Goal: Task Accomplishment & Management: Use online tool/utility

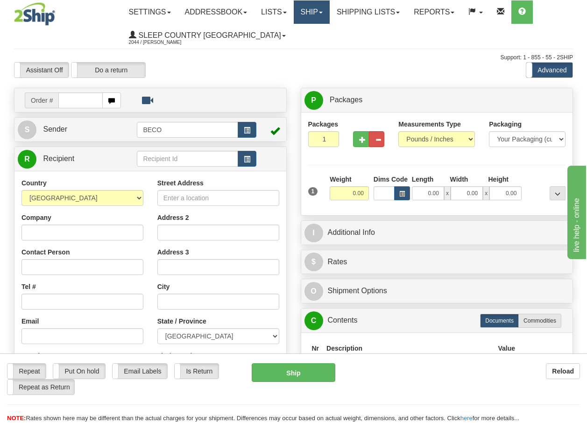
click at [326, 11] on link "Ship" at bounding box center [312, 11] width 36 height 23
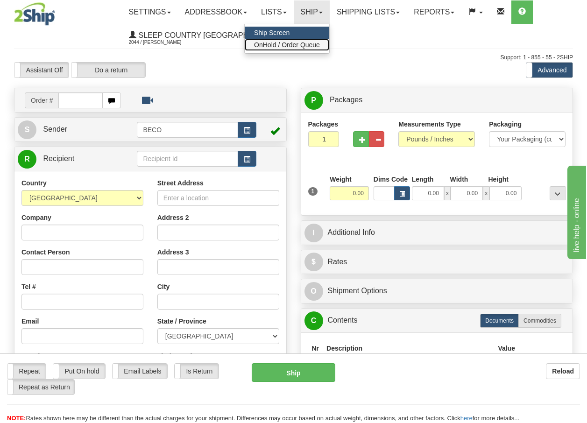
click at [302, 44] on span "OnHold / Order Queue" at bounding box center [287, 44] width 66 height 7
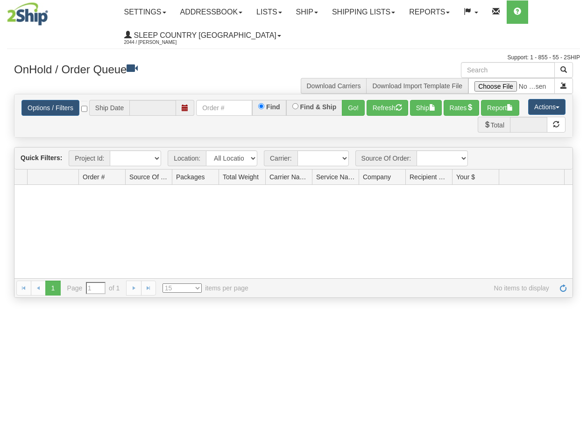
type input "[DATE]"
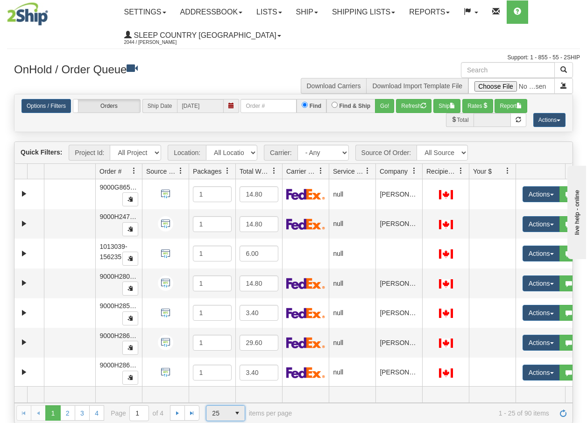
click at [239, 415] on span "select" at bounding box center [237, 413] width 15 height 15
click at [225, 399] on li "100" at bounding box center [226, 398] width 38 height 13
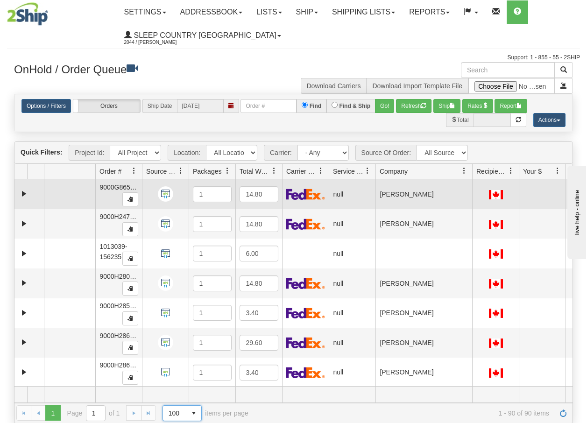
drag, startPoint x: 421, startPoint y: 174, endPoint x: 473, endPoint y: 179, distance: 53.1
click at [473, 179] on div "Quick Filters: Project Id: All Projects Location: All Locations BECO Carrier: -…" at bounding box center [293, 283] width 559 height 282
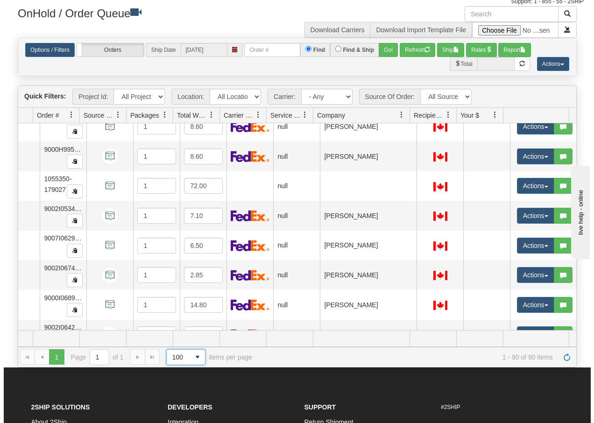
scroll to position [2474, 66]
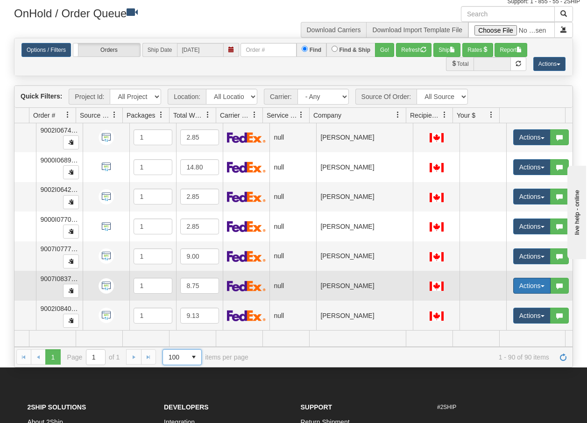
click at [535, 281] on button "Actions" at bounding box center [532, 286] width 37 height 16
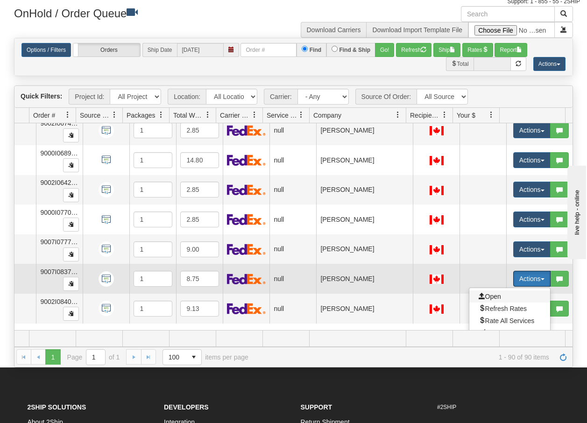
click at [479, 296] on span "Open" at bounding box center [490, 296] width 22 height 7
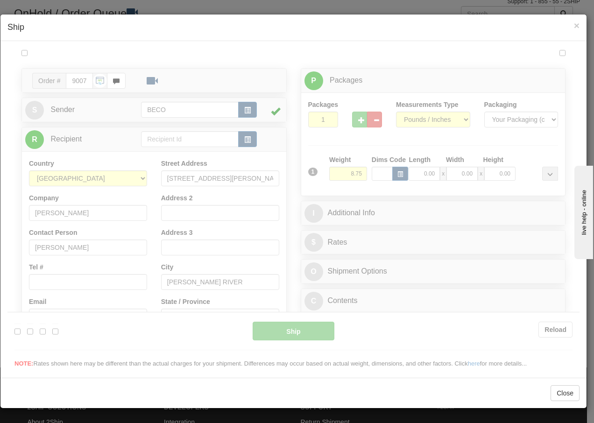
scroll to position [0, 0]
type input "13:43"
type input "16:00"
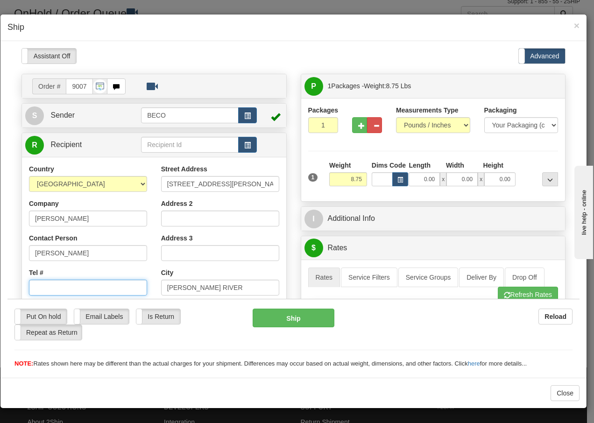
click at [51, 286] on input "Tel #" at bounding box center [88, 287] width 118 height 16
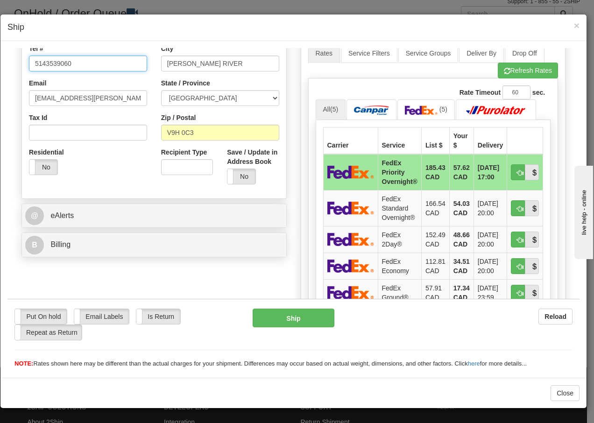
scroll to position [305, 0]
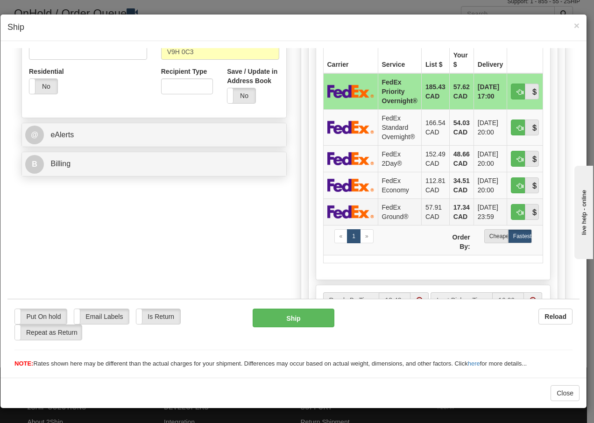
type input "5143539060"
click at [389, 210] on td "FedEx Ground®" at bounding box center [399, 211] width 43 height 27
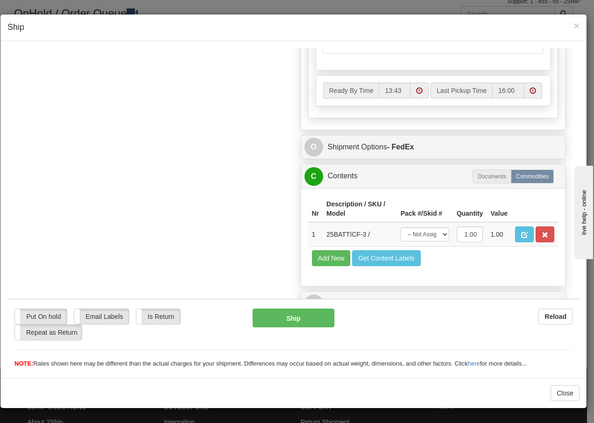
scroll to position [531, 0]
drag, startPoint x: 427, startPoint y: 233, endPoint x: 427, endPoint y: 242, distance: 8.9
click at [427, 233] on select "-- Not Assigned -- Package 1" at bounding box center [425, 234] width 49 height 14
select select "0"
click at [401, 227] on select "-- Not Assigned -- Package 1" at bounding box center [425, 234] width 49 height 14
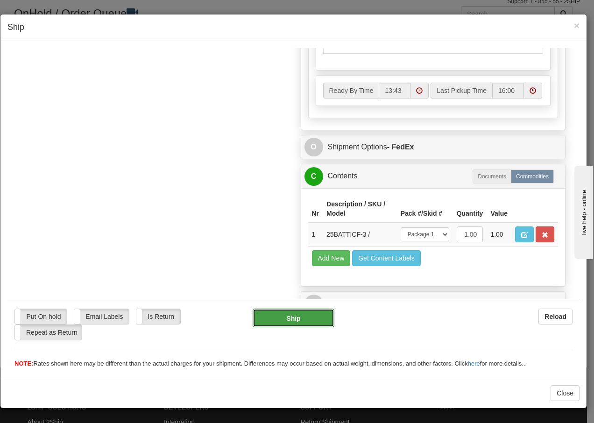
click at [279, 319] on button "Ship" at bounding box center [293, 317] width 81 height 19
type input "92"
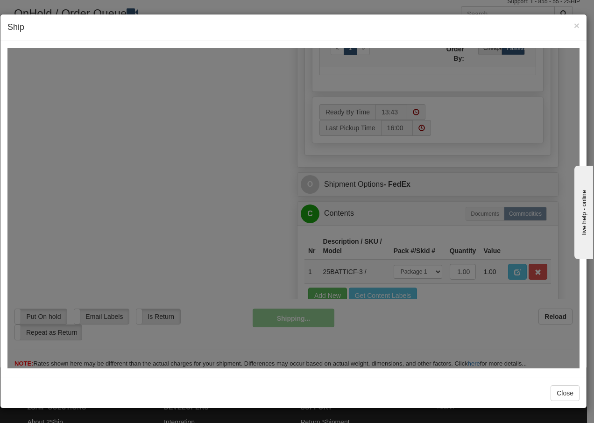
scroll to position [568, 0]
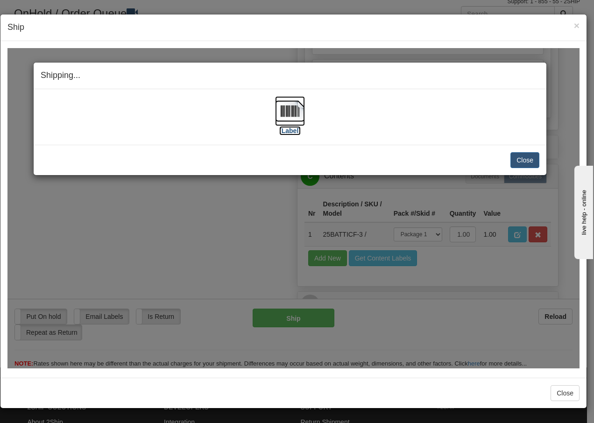
click at [286, 114] on img at bounding box center [290, 111] width 30 height 30
click at [525, 158] on button "Close" at bounding box center [525, 160] width 29 height 16
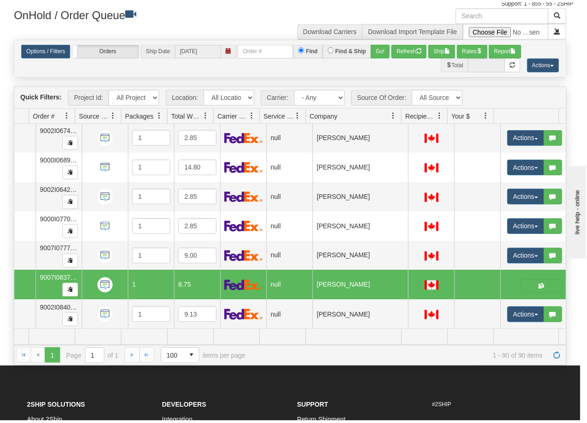
scroll to position [0, 60]
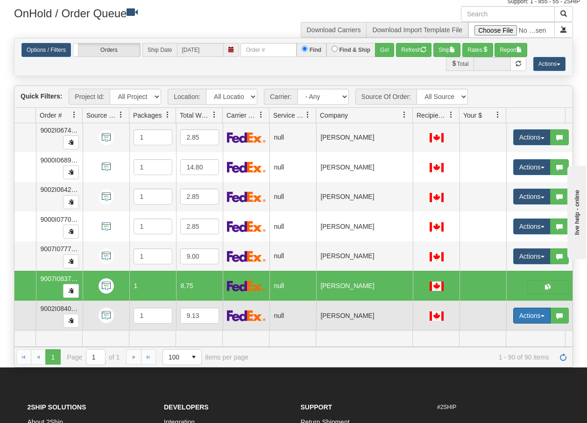
click at [543, 311] on button "Actions" at bounding box center [532, 316] width 37 height 16
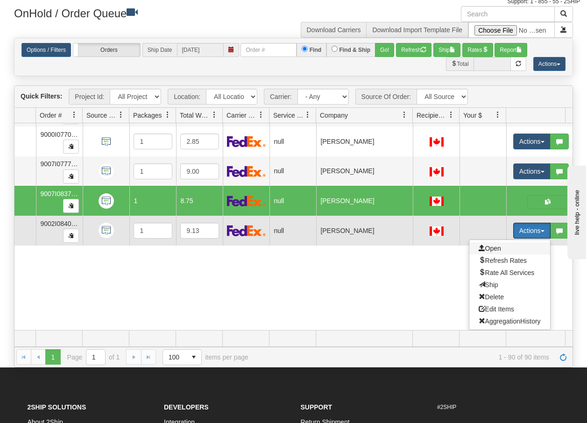
click at [492, 245] on span "Open" at bounding box center [490, 248] width 22 height 7
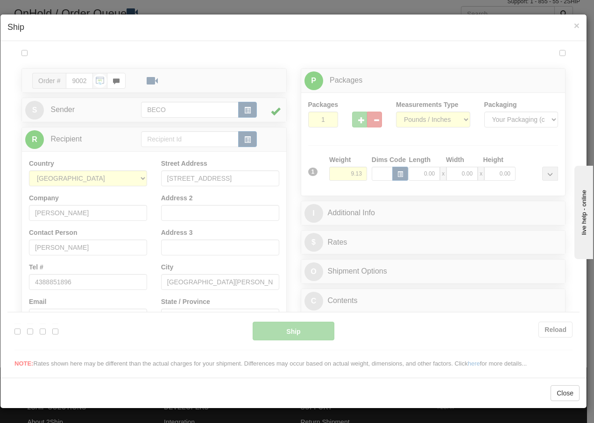
scroll to position [0, 0]
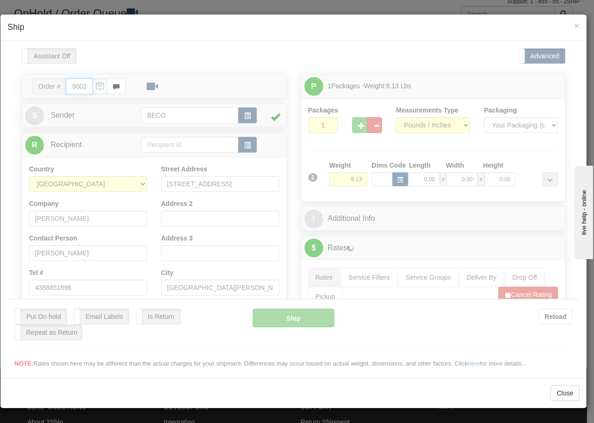
type input "13:44"
type input "16:00"
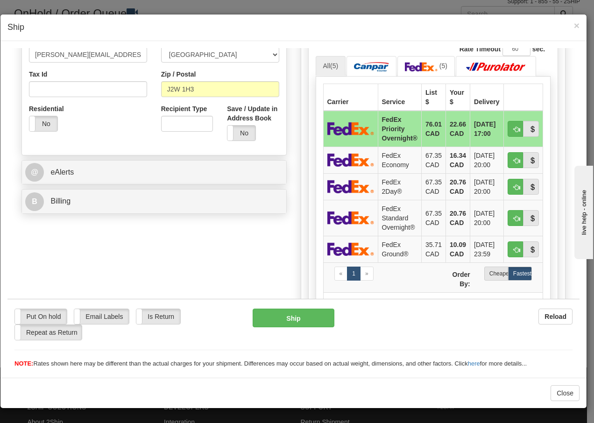
scroll to position [318, 0]
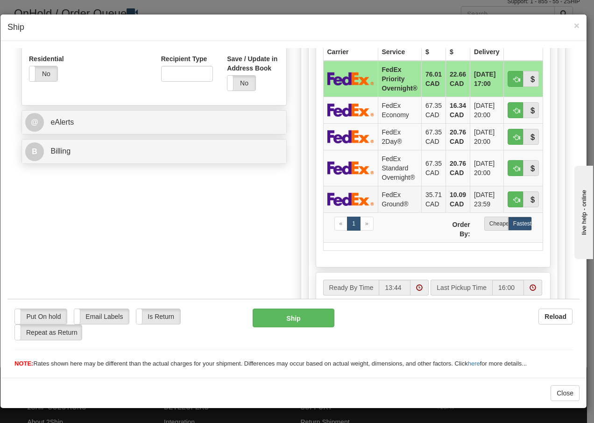
click at [387, 203] on td "FedEx Ground®" at bounding box center [399, 198] width 43 height 27
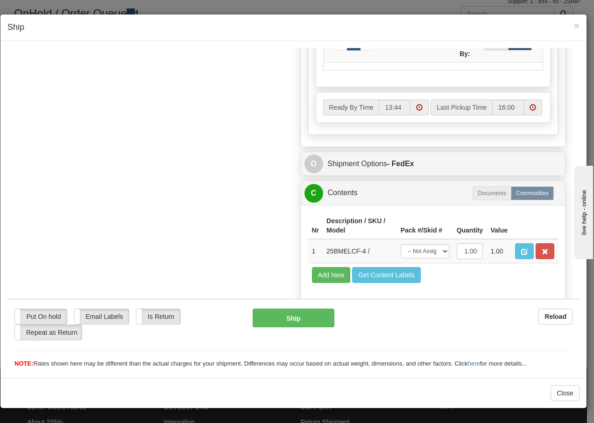
scroll to position [531, 0]
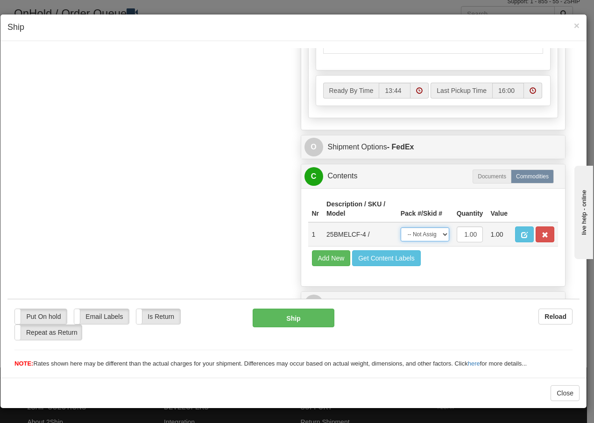
click at [429, 233] on select "-- Not Assigned -- Package 1" at bounding box center [425, 234] width 49 height 14
select select "0"
click at [401, 227] on select "-- Not Assigned -- Package 1" at bounding box center [425, 234] width 49 height 14
click at [288, 319] on button "Ship" at bounding box center [293, 317] width 81 height 19
type input "92"
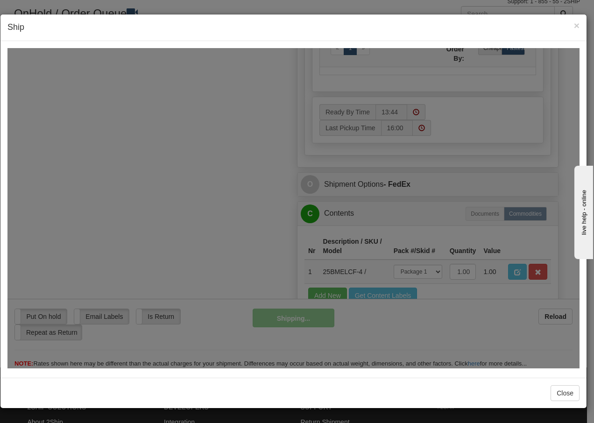
scroll to position [568, 0]
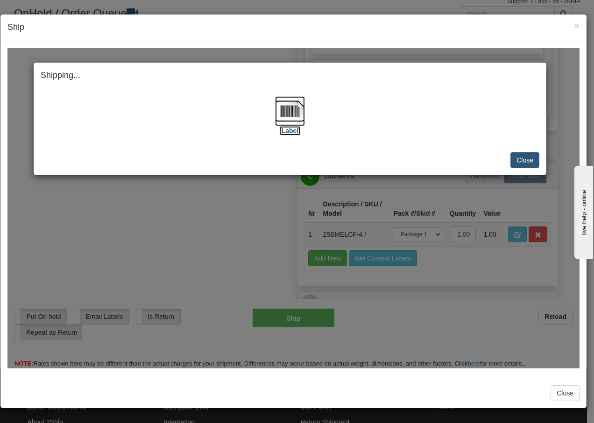
click at [296, 110] on img at bounding box center [290, 111] width 30 height 30
click at [525, 161] on button "Close" at bounding box center [525, 160] width 29 height 16
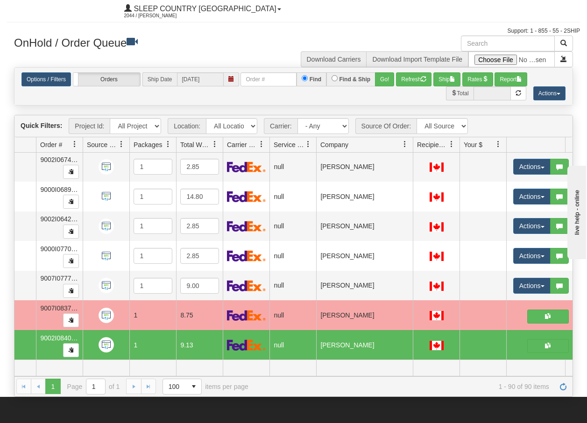
scroll to position [0, 0]
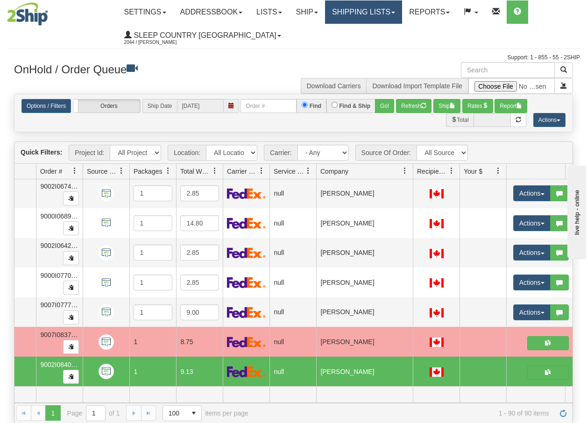
click at [380, 11] on link "Shipping lists" at bounding box center [363, 11] width 77 height 23
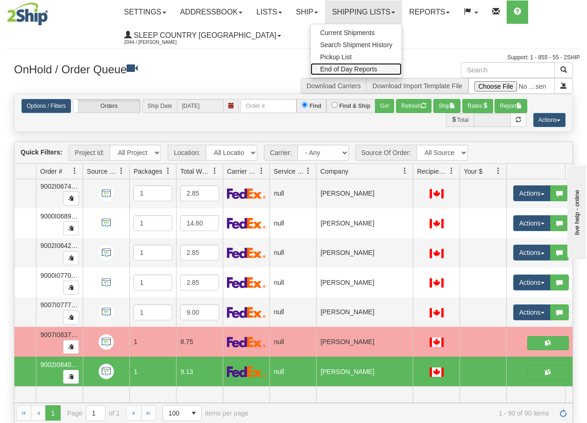
click at [362, 69] on span "End of Day Reports" at bounding box center [348, 68] width 57 height 7
